Goal: Check status: Check status

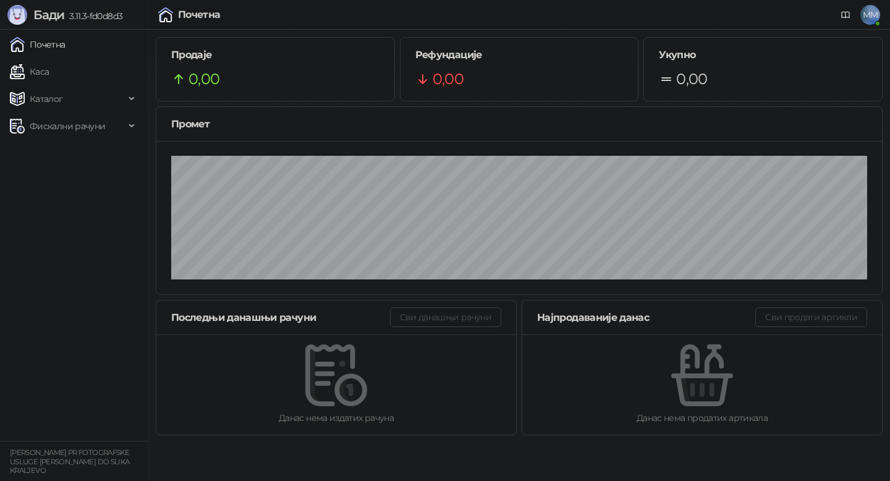
click at [48, 100] on span "Каталог" at bounding box center [46, 99] width 33 height 25
click at [57, 134] on link "Робне марке" at bounding box center [52, 126] width 75 height 25
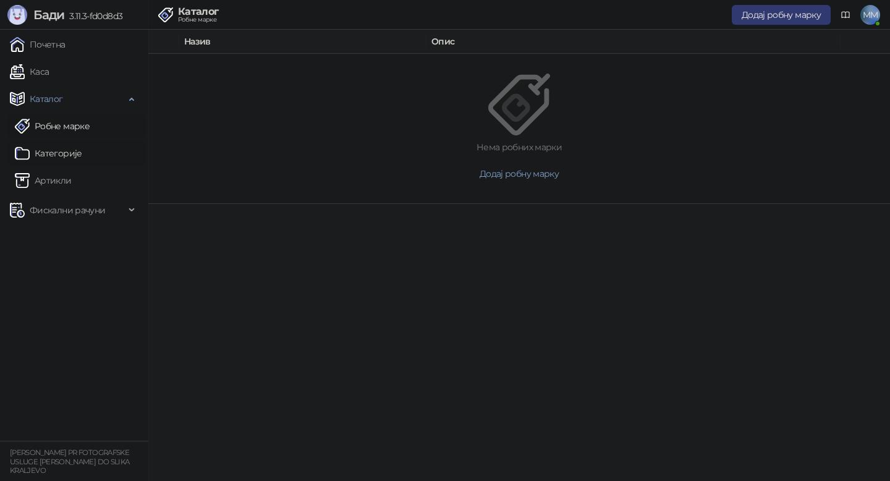
click at [59, 151] on link "Категорије" at bounding box center [48, 153] width 67 height 25
click at [60, 171] on link "Артикли" at bounding box center [43, 180] width 57 height 25
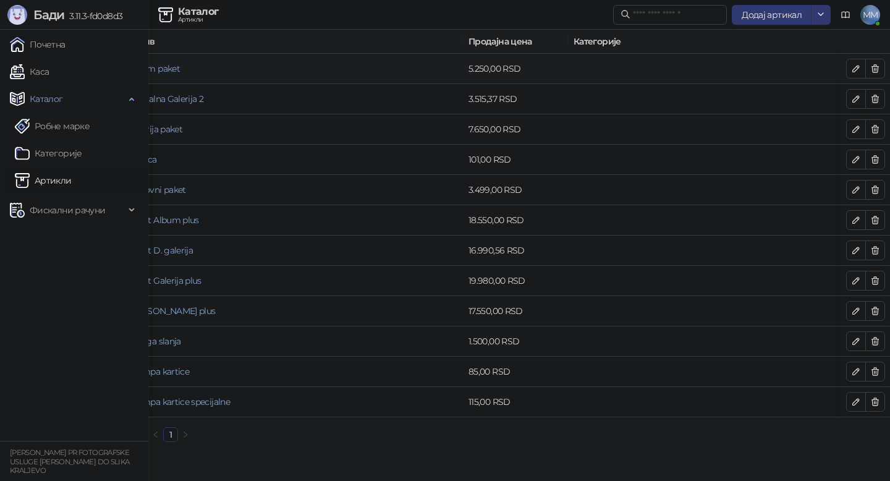
scroll to position [0, 124]
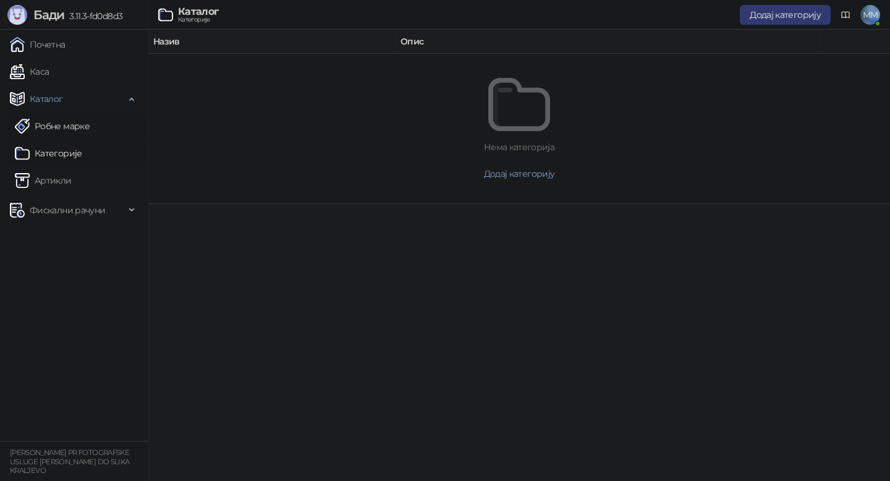
click at [64, 123] on link "Робне марке" at bounding box center [52, 126] width 75 height 25
click at [64, 151] on link "Категорије" at bounding box center [48, 153] width 67 height 25
click at [60, 179] on link "Артикли" at bounding box center [43, 180] width 57 height 25
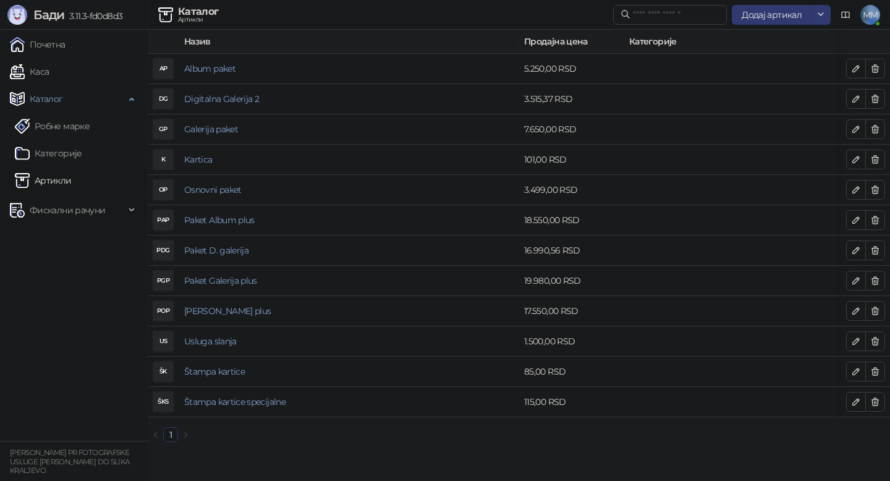
click at [66, 214] on span "Фискални рачуни" at bounding box center [67, 210] width 75 height 25
click at [66, 239] on link "Издати рачуни" at bounding box center [56, 237] width 83 height 25
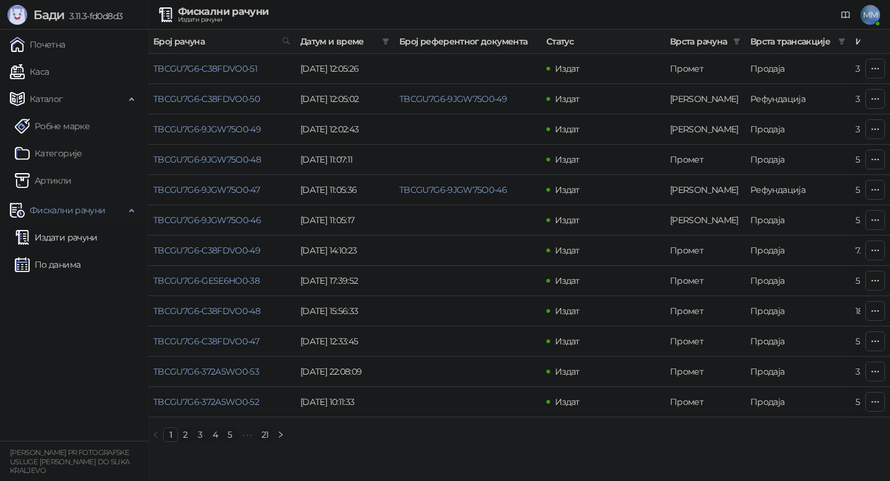
click at [64, 259] on link "По данима" at bounding box center [48, 264] width 66 height 25
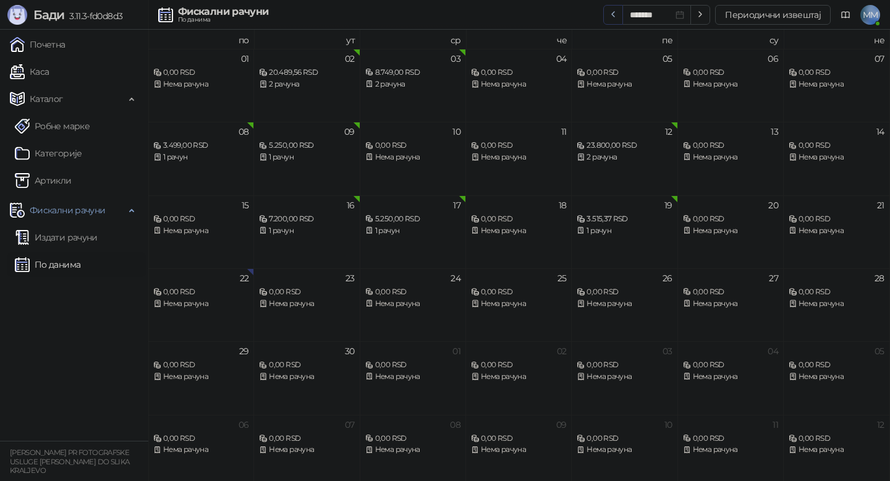
click at [617, 14] on icon "button" at bounding box center [613, 14] width 10 height 10
type input "*******"
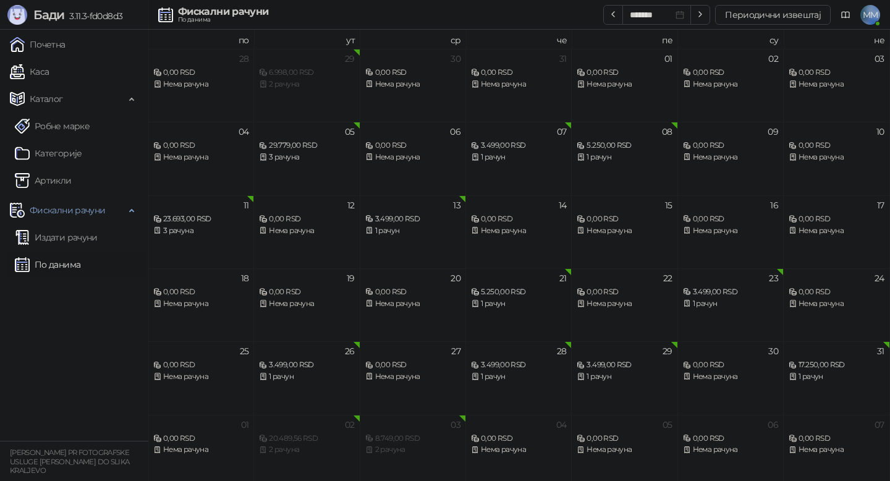
click at [528, 315] on div "21 5.250,00 RSD 1 рачун" at bounding box center [519, 304] width 106 height 73
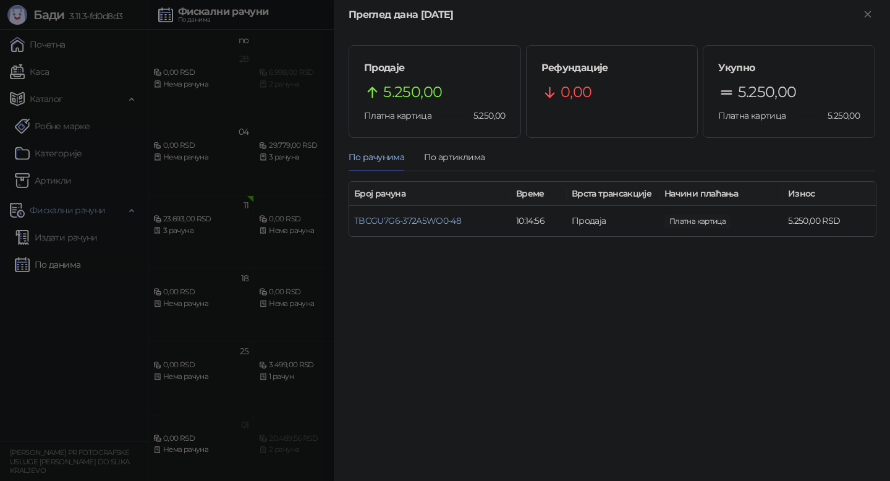
click at [260, 292] on div at bounding box center [445, 240] width 890 height 481
